Goal: Information Seeking & Learning: Learn about a topic

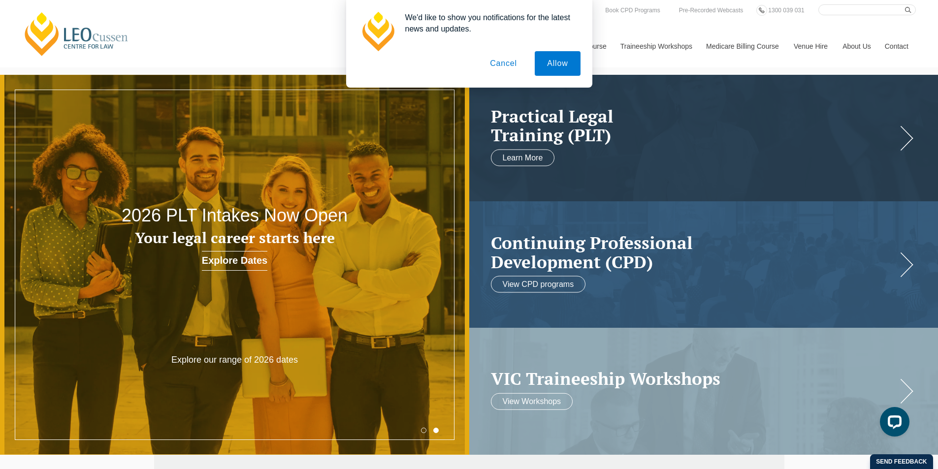
click at [504, 66] on button "Cancel" at bounding box center [504, 63] width 52 height 25
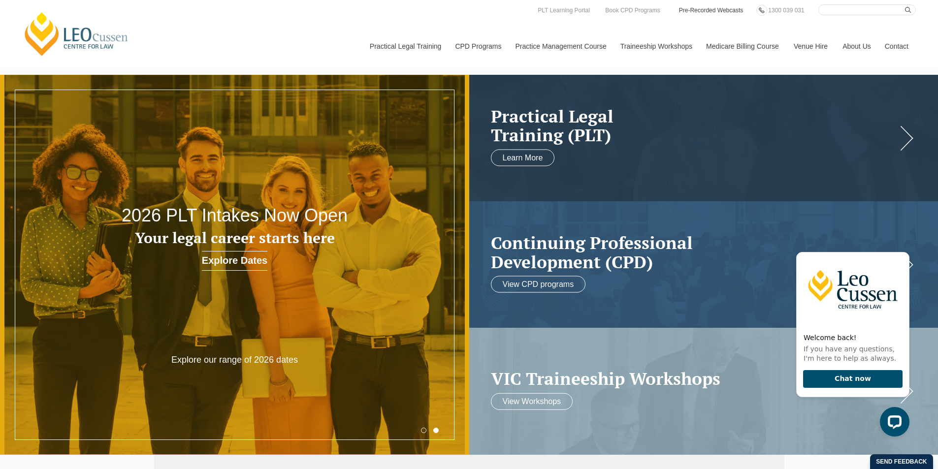
click at [714, 13] on link "Pre-Recorded Webcasts" at bounding box center [711, 10] width 66 height 11
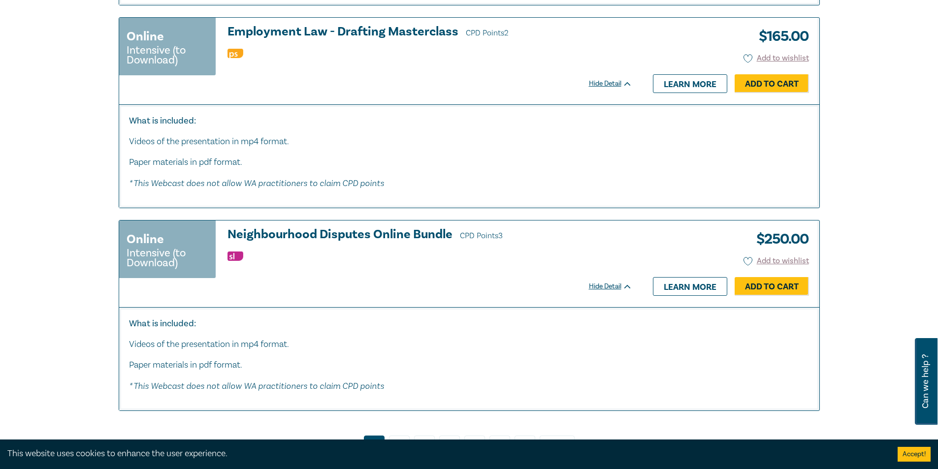
scroll to position [5170, 0]
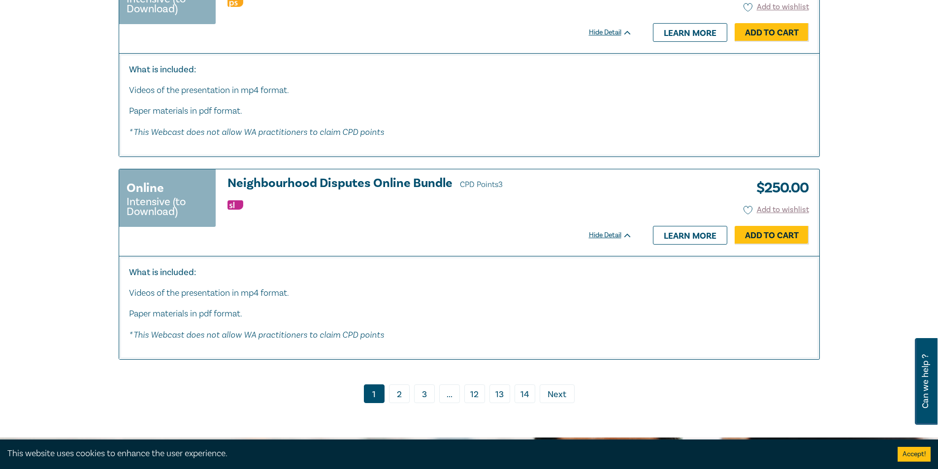
click at [397, 400] on link "2" at bounding box center [399, 394] width 21 height 19
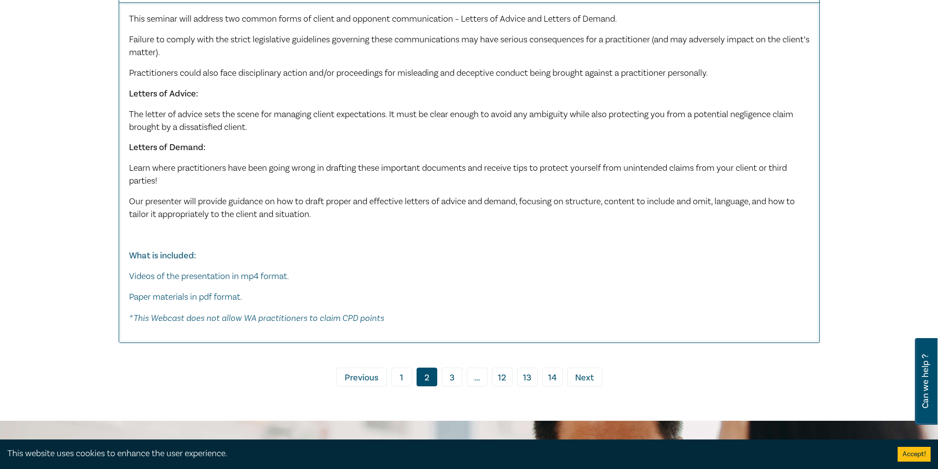
scroll to position [4628, 0]
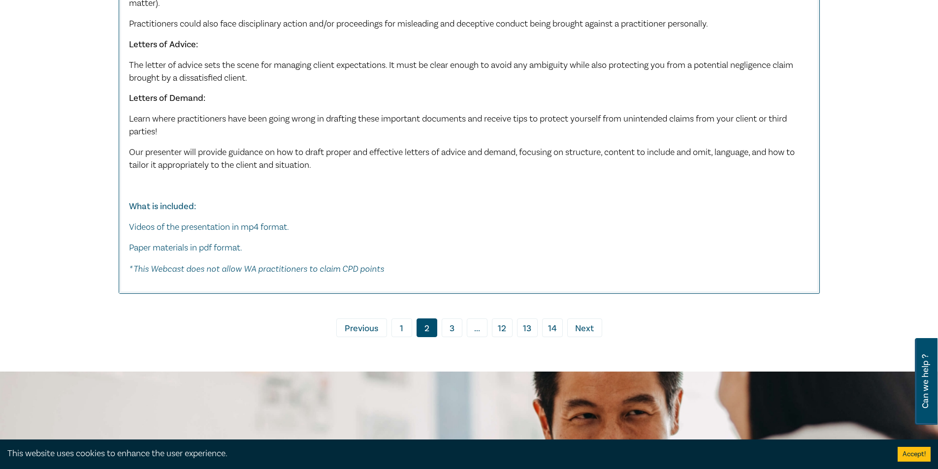
click at [452, 324] on link "3" at bounding box center [452, 328] width 21 height 19
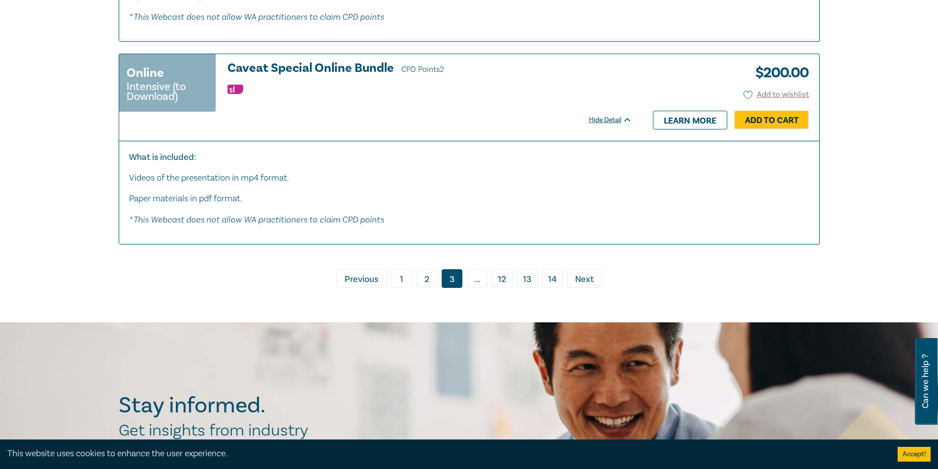
scroll to position [5810, 0]
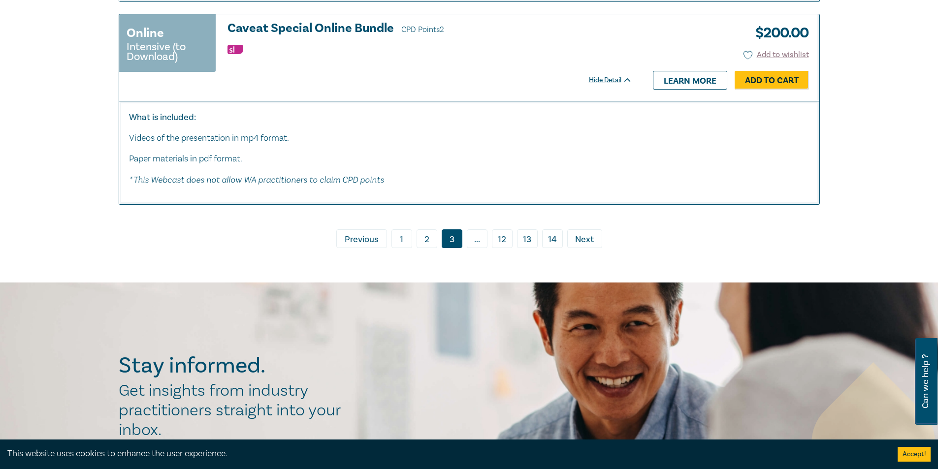
click at [581, 246] on span "Next" at bounding box center [584, 239] width 19 height 13
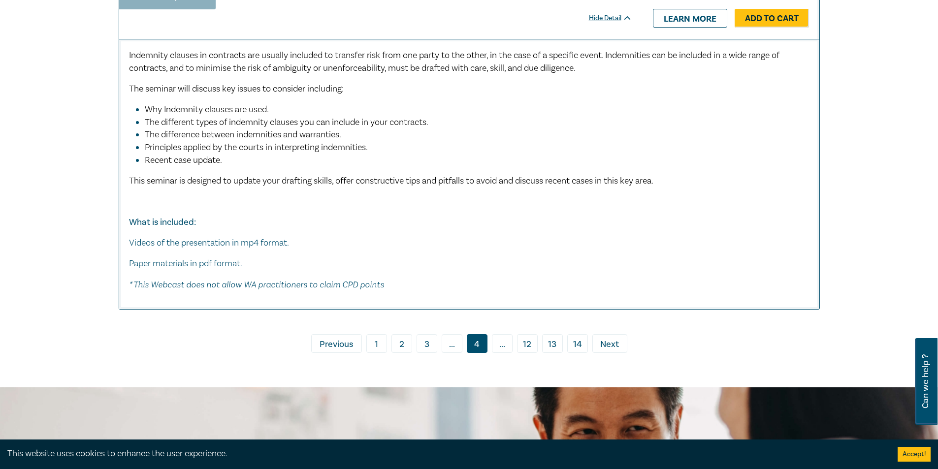
scroll to position [4874, 0]
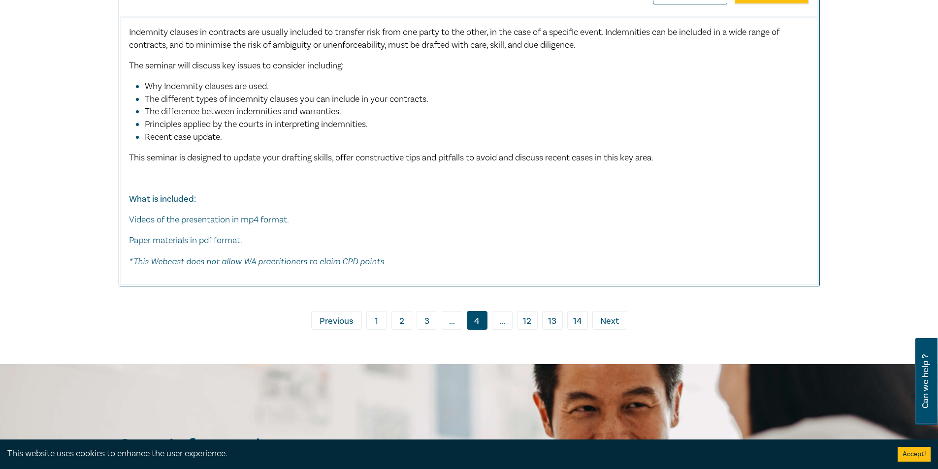
click at [596, 312] on link "› Next" at bounding box center [609, 320] width 35 height 19
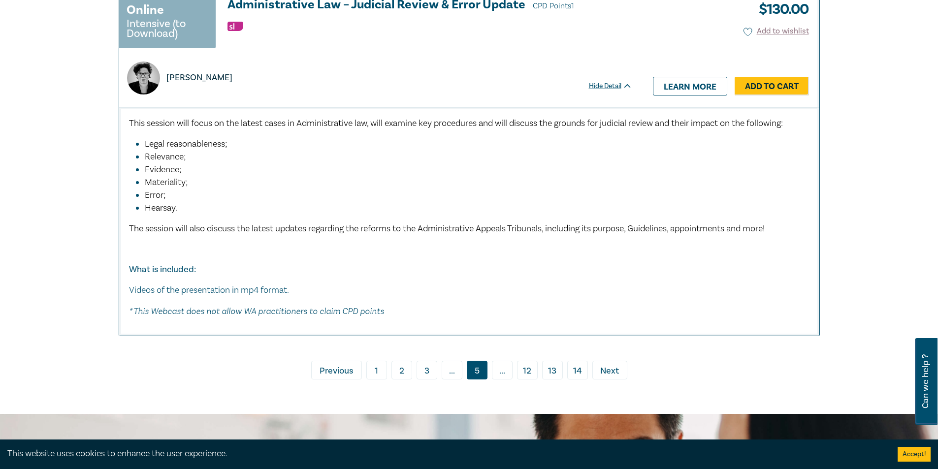
scroll to position [4037, 0]
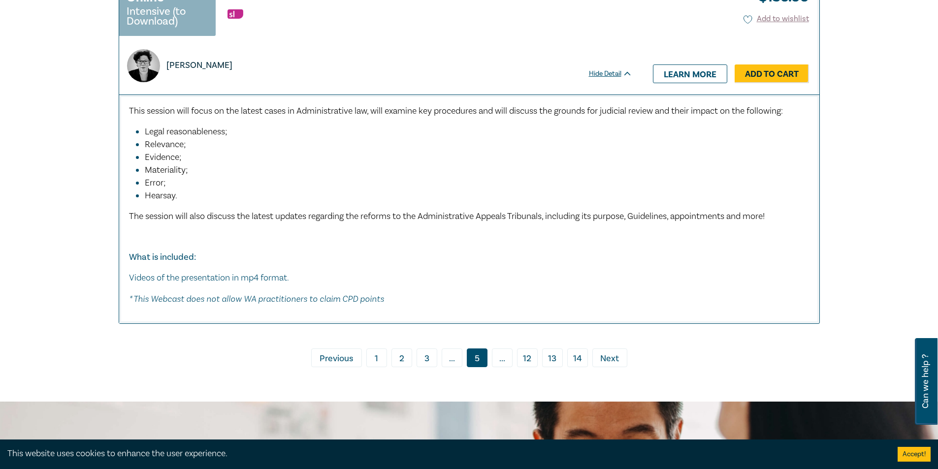
click at [618, 353] on span "Next" at bounding box center [609, 359] width 19 height 13
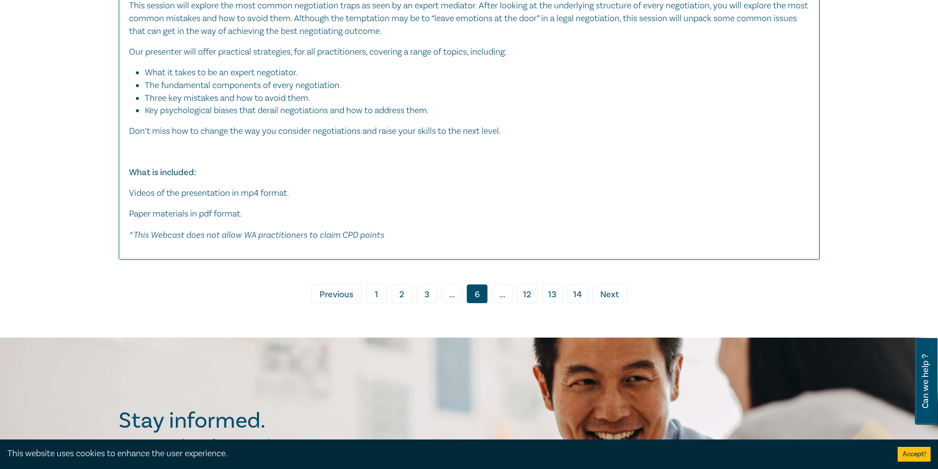
scroll to position [5071, 0]
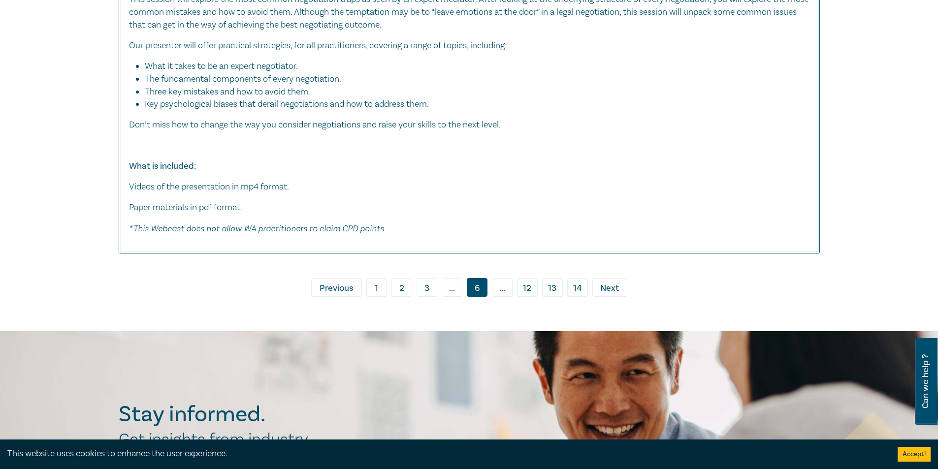
click at [606, 282] on span "Next" at bounding box center [609, 288] width 19 height 13
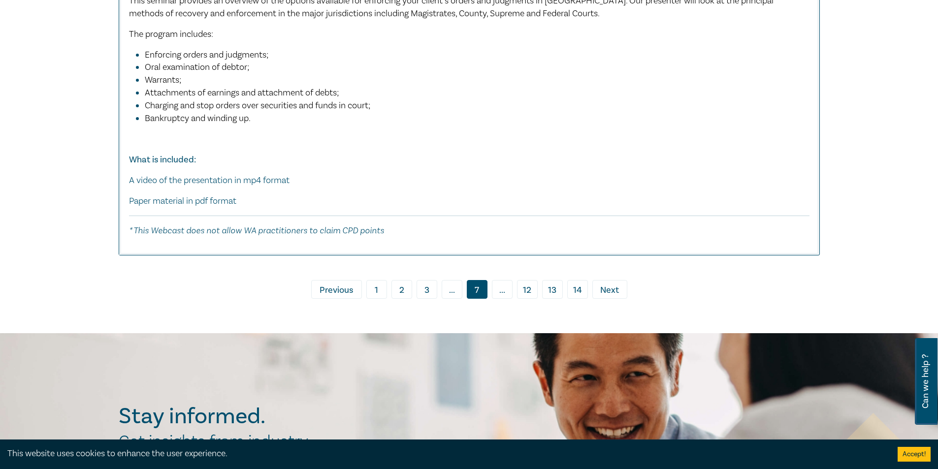
scroll to position [5268, 0]
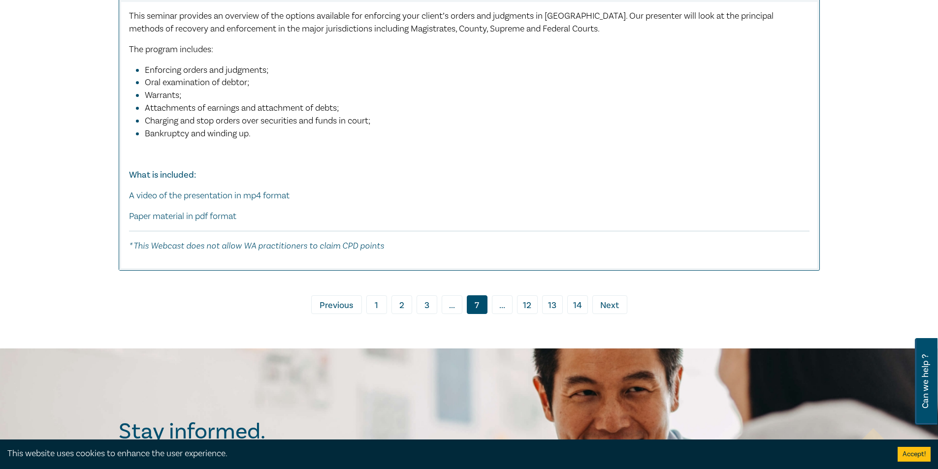
click at [607, 300] on span "Next" at bounding box center [609, 305] width 19 height 13
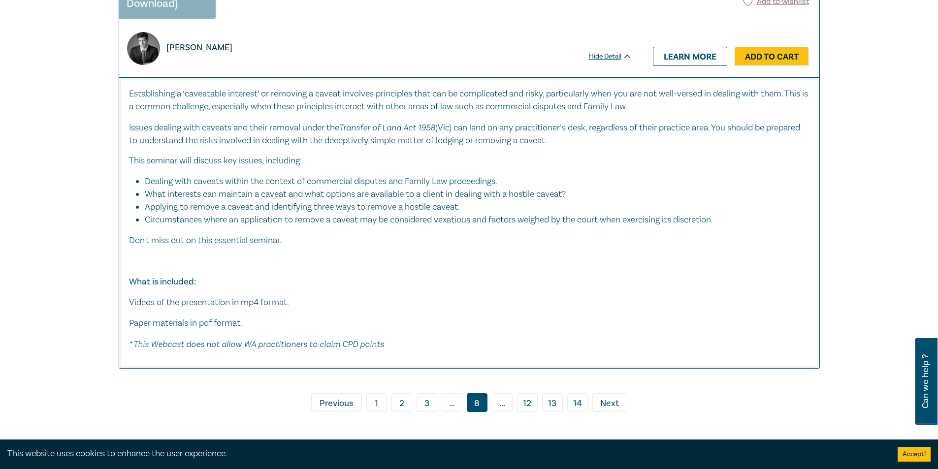
scroll to position [5367, 0]
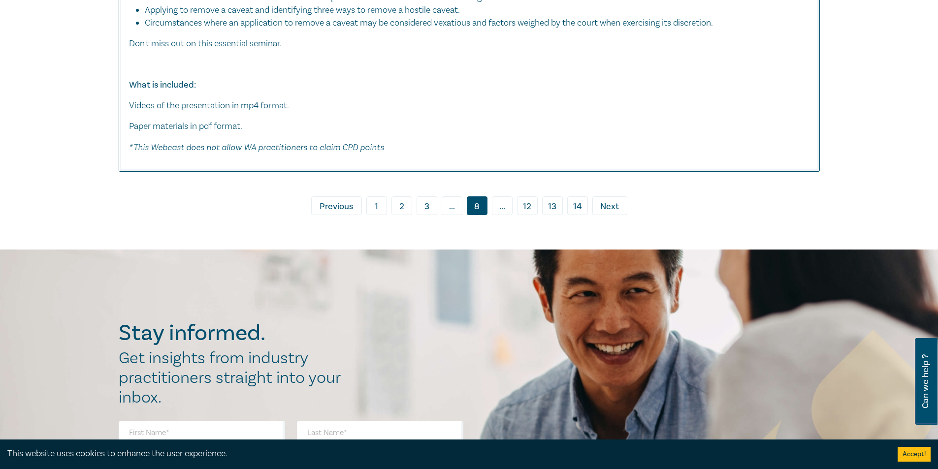
click at [624, 198] on link "› Next" at bounding box center [609, 205] width 35 height 19
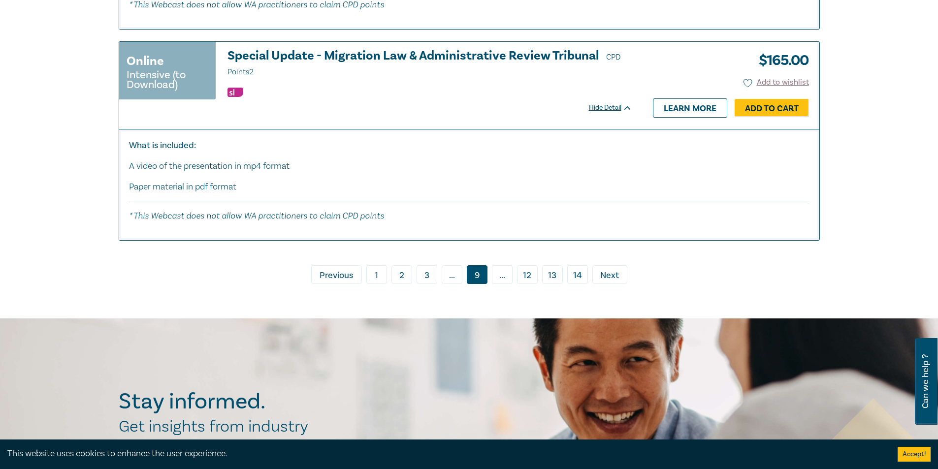
scroll to position [5071, 0]
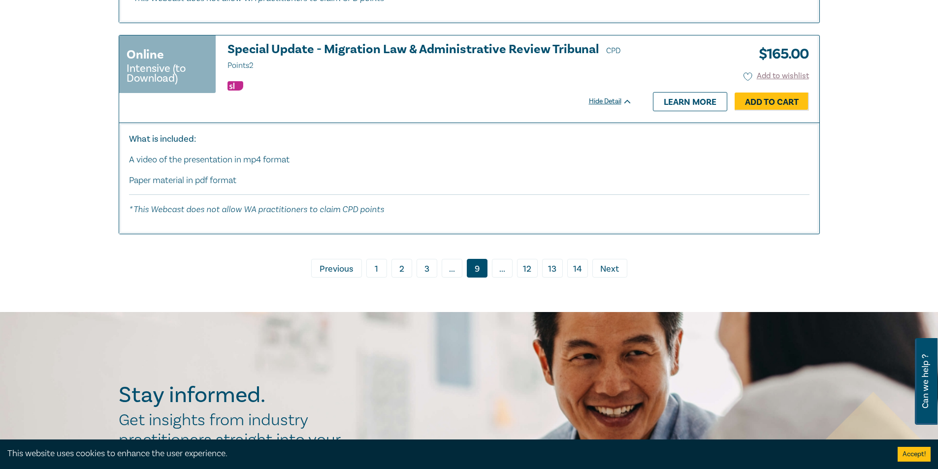
click at [609, 266] on span "Next" at bounding box center [609, 269] width 19 height 13
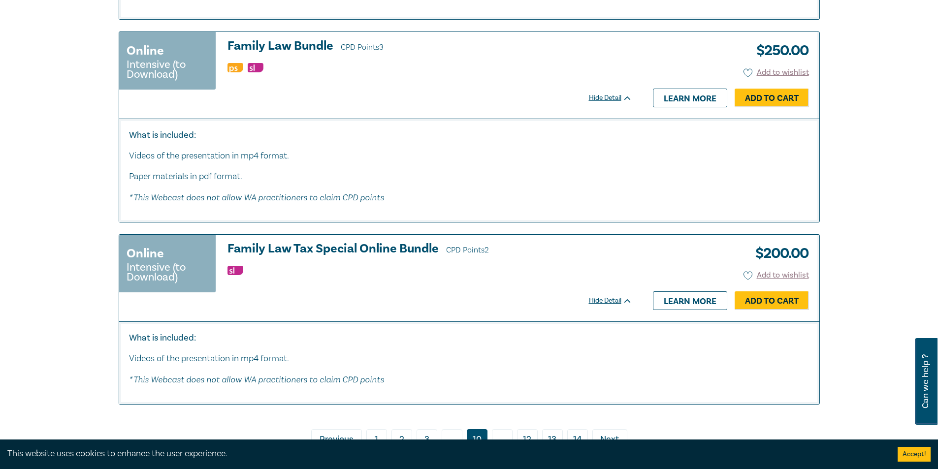
scroll to position [4480, 0]
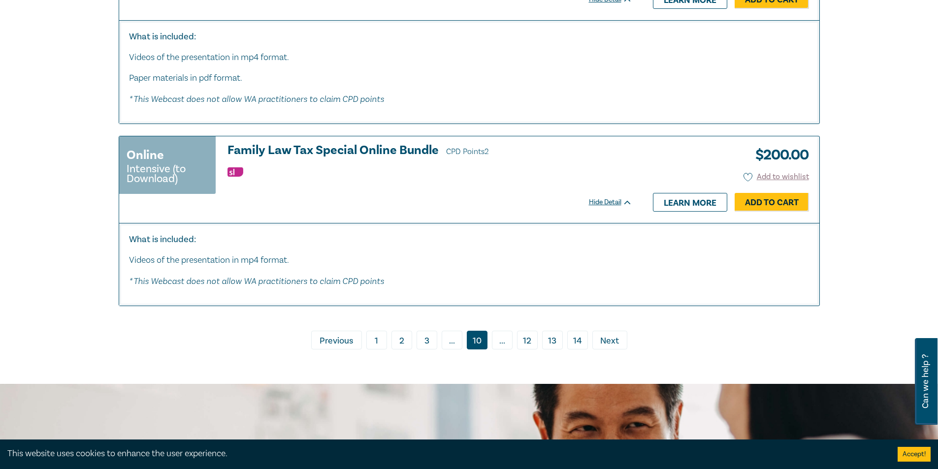
click at [613, 335] on span "Next" at bounding box center [609, 341] width 19 height 13
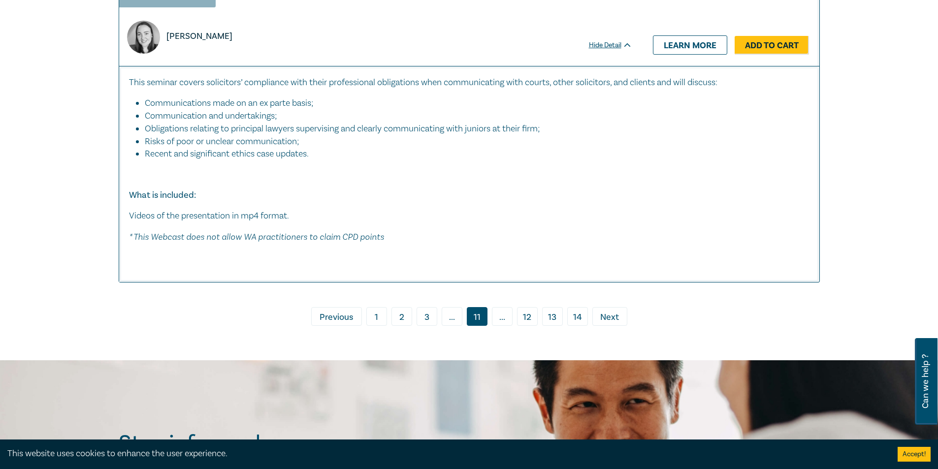
scroll to position [5268, 0]
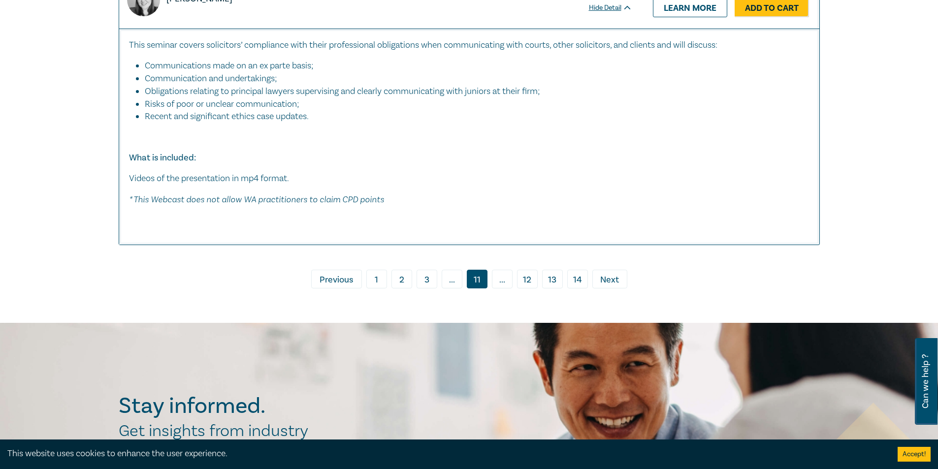
click at [615, 283] on span "Next" at bounding box center [609, 280] width 19 height 13
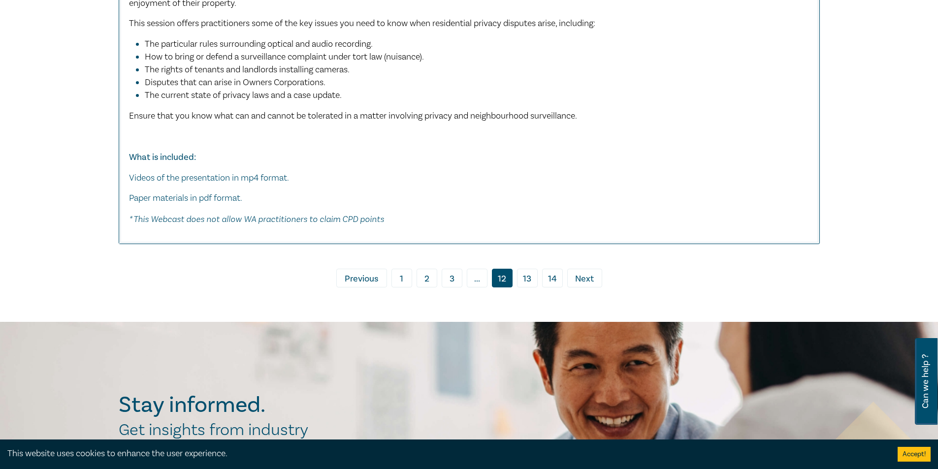
scroll to position [5465, 0]
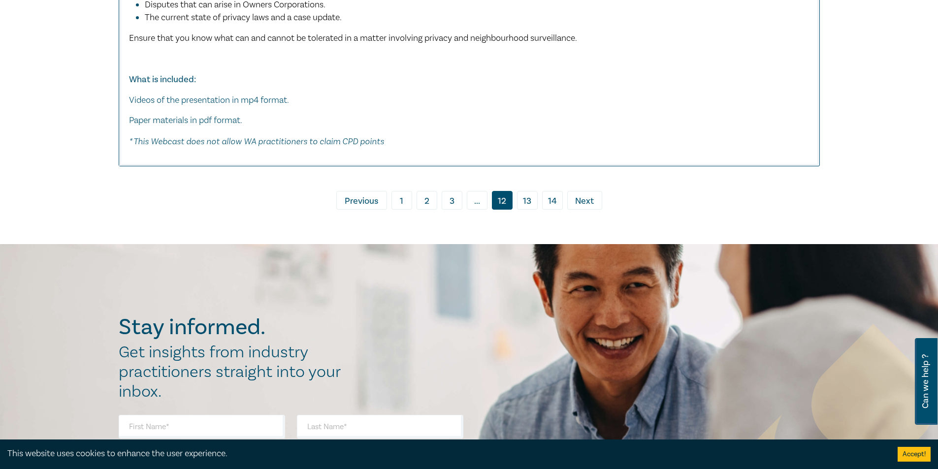
click at [531, 193] on link "13" at bounding box center [527, 200] width 21 height 19
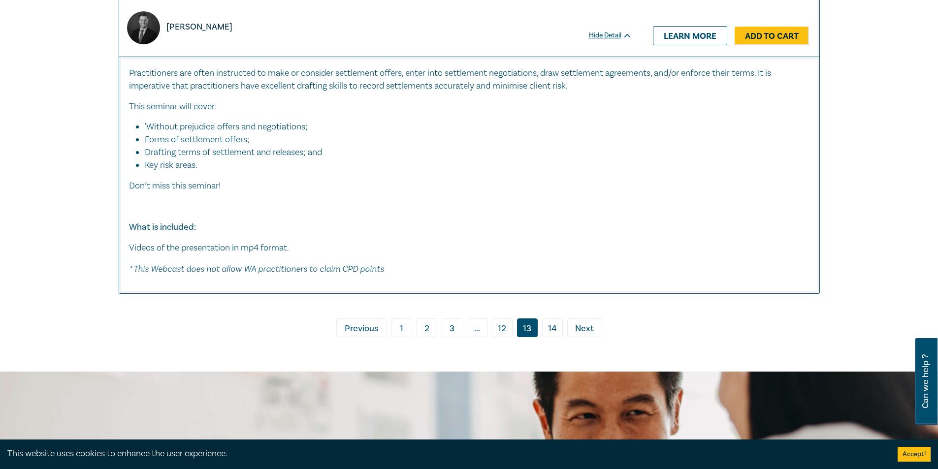
scroll to position [5662, 0]
